Goal: Navigation & Orientation: Find specific page/section

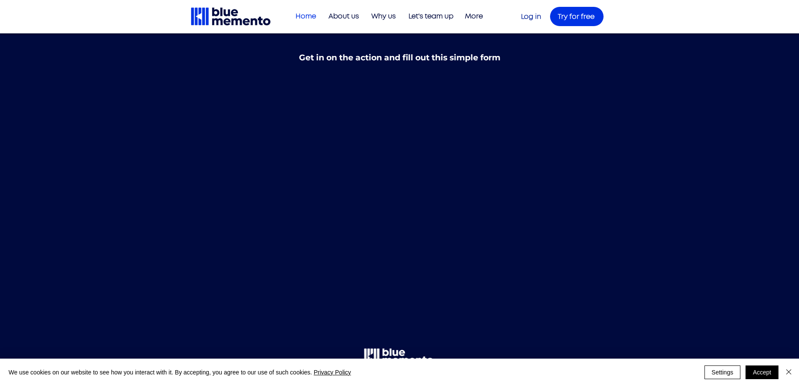
scroll to position [3307, 0]
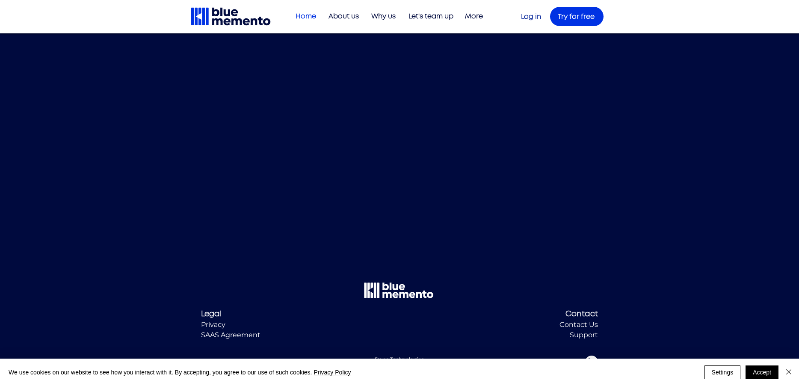
click at [588, 339] on span "Support" at bounding box center [584, 335] width 28 height 8
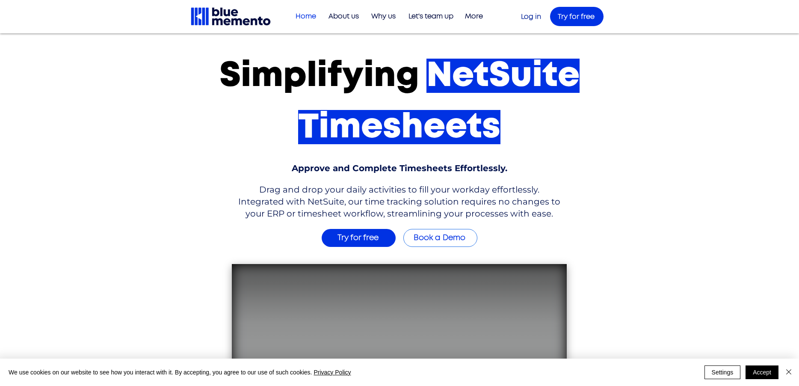
scroll to position [3307, 0]
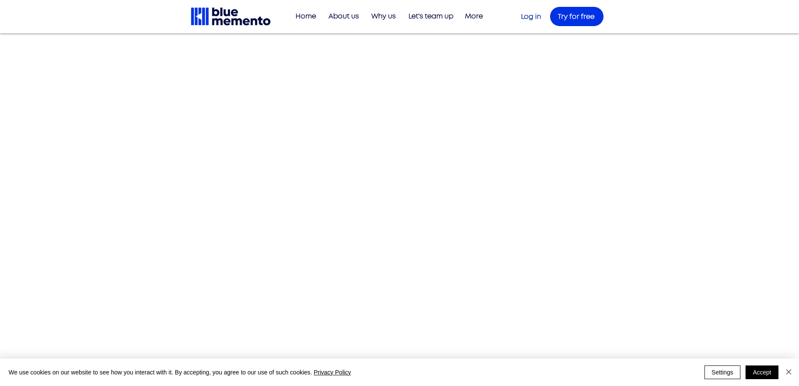
scroll to position [1185, 0]
drag, startPoint x: 802, startPoint y: 9, endPoint x: 793, endPoint y: 71, distance: 63.1
